Goal: Navigation & Orientation: Find specific page/section

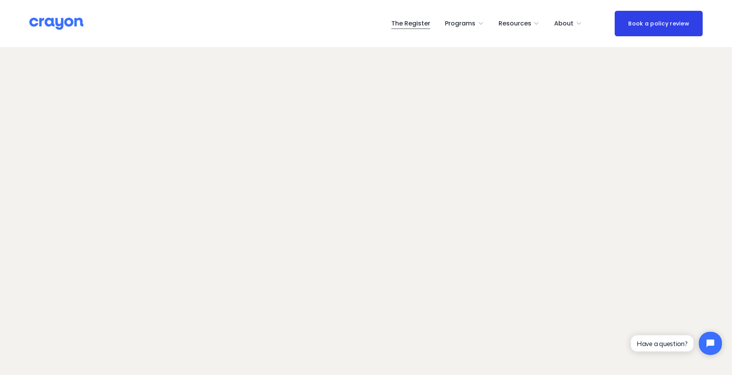
click at [408, 21] on link "The Register" at bounding box center [410, 23] width 39 height 12
click at [67, 25] on img at bounding box center [56, 23] width 54 height 13
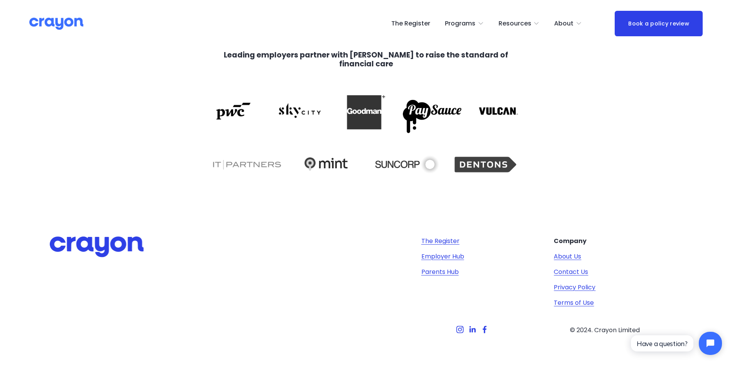
scroll to position [1619, 0]
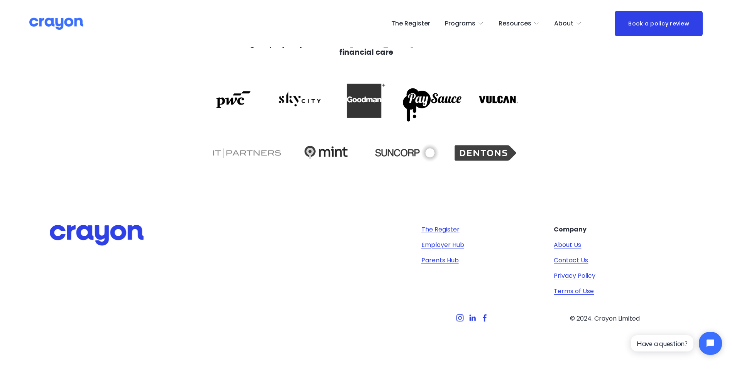
click at [443, 248] on link "Employer Hub" at bounding box center [442, 244] width 43 height 9
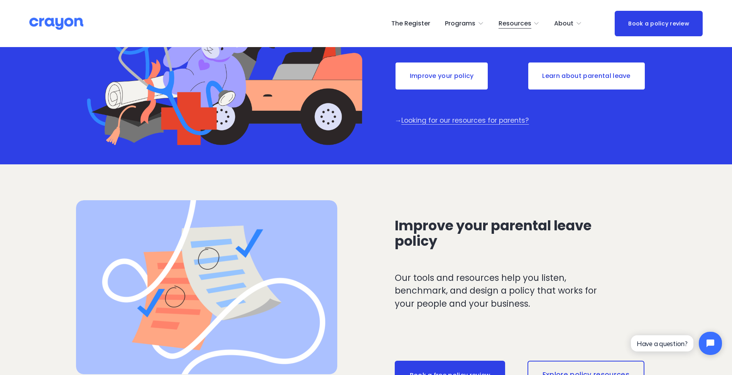
scroll to position [39, 0]
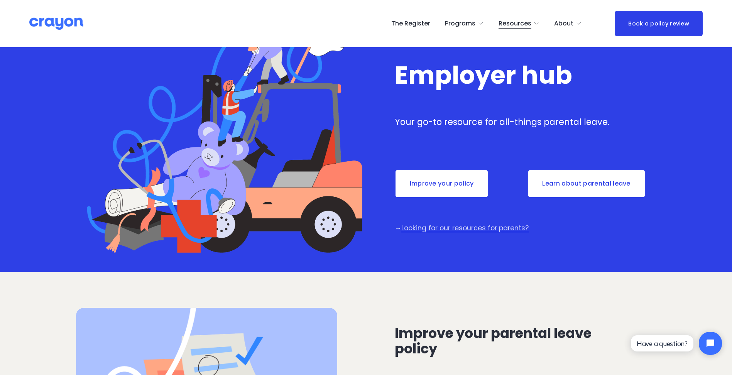
click at [424, 25] on link "The Register" at bounding box center [410, 23] width 39 height 12
